Goal: Information Seeking & Learning: Learn about a topic

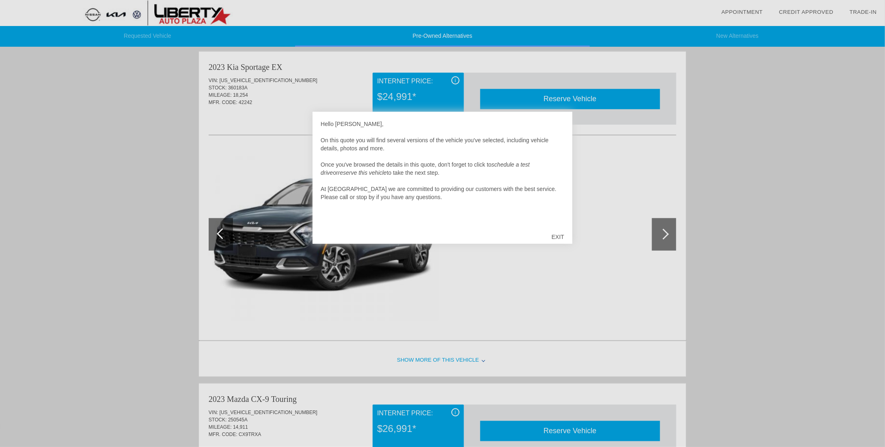
click at [560, 235] on div "EXIT" at bounding box center [558, 237] width 29 height 24
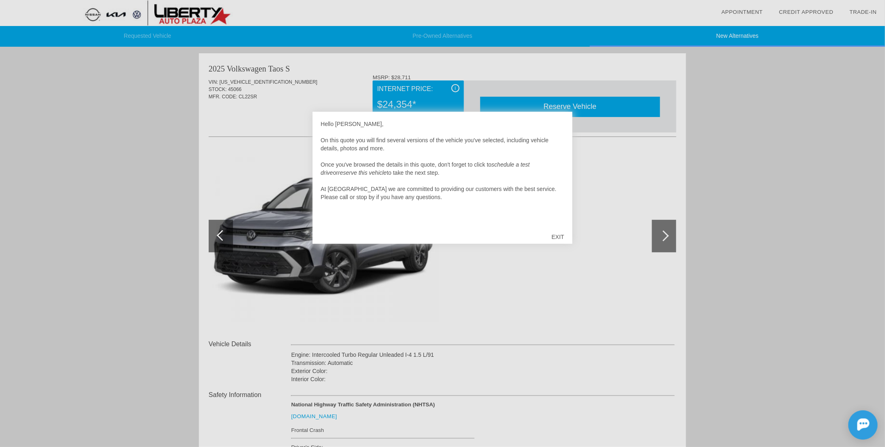
click at [561, 236] on div "EXIT" at bounding box center [558, 237] width 29 height 24
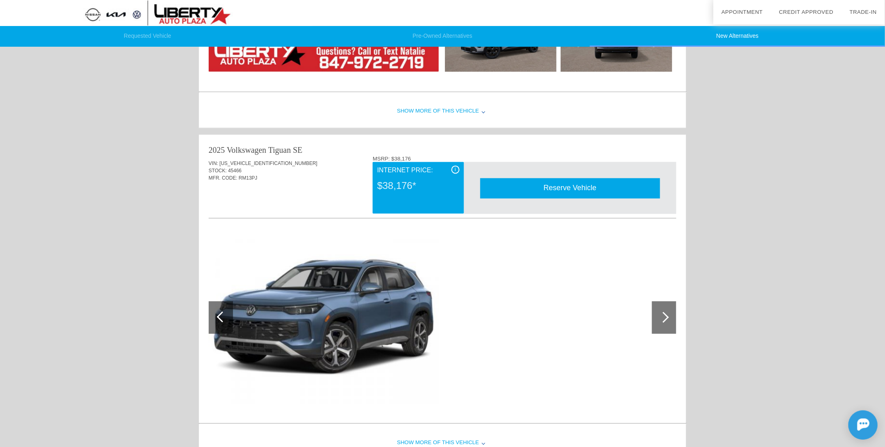
scroll to position [693, 0]
